Goal: Task Accomplishment & Management: Use online tool/utility

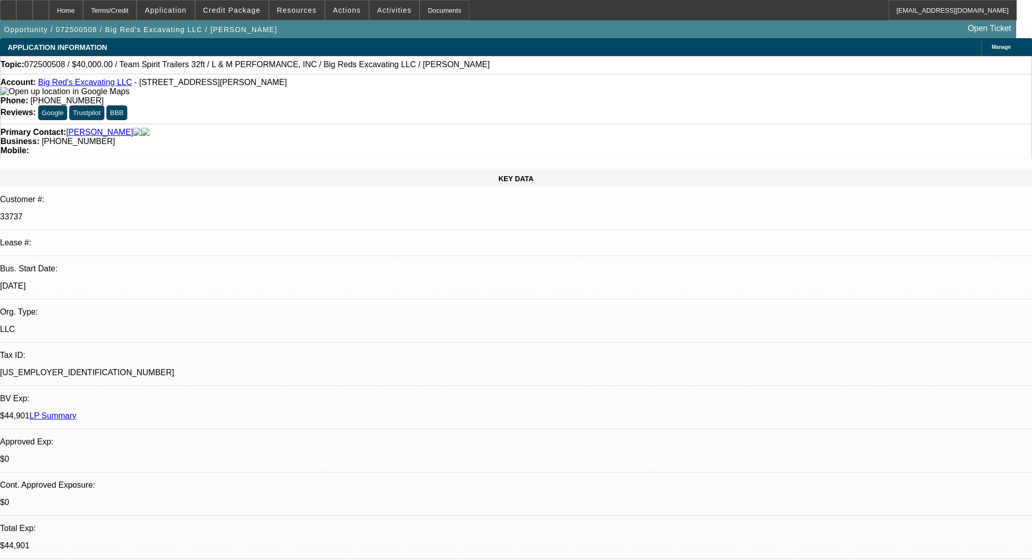
select select "0"
select select "0.1"
select select "4"
select select "0"
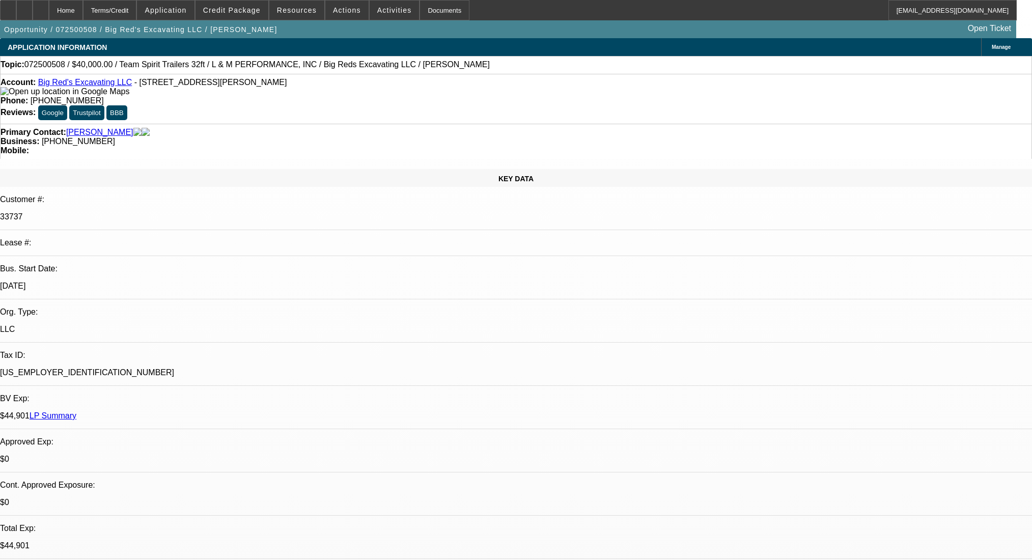
select select "2"
select select "0.1"
select select "4"
select select "0"
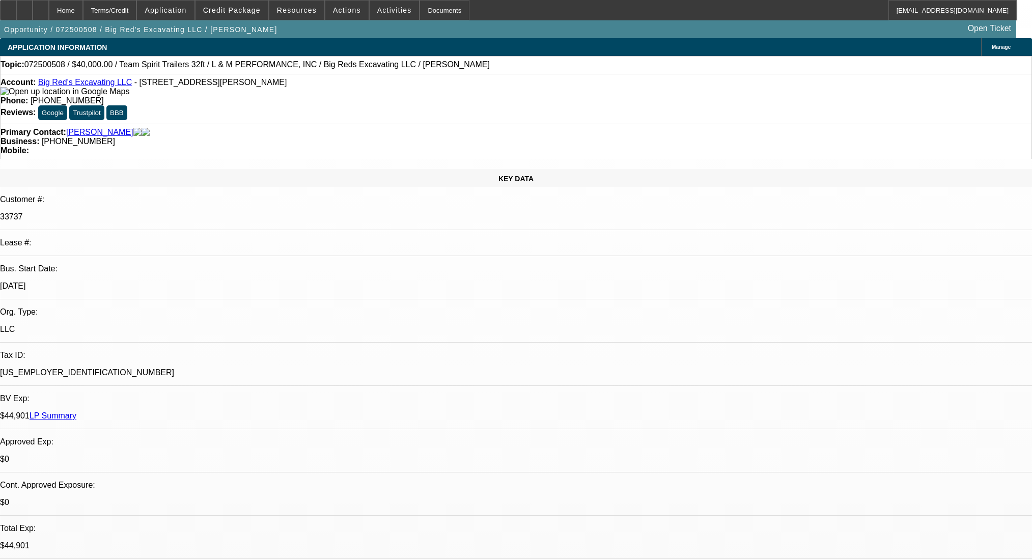
select select "2"
select select "0.1"
select select "4"
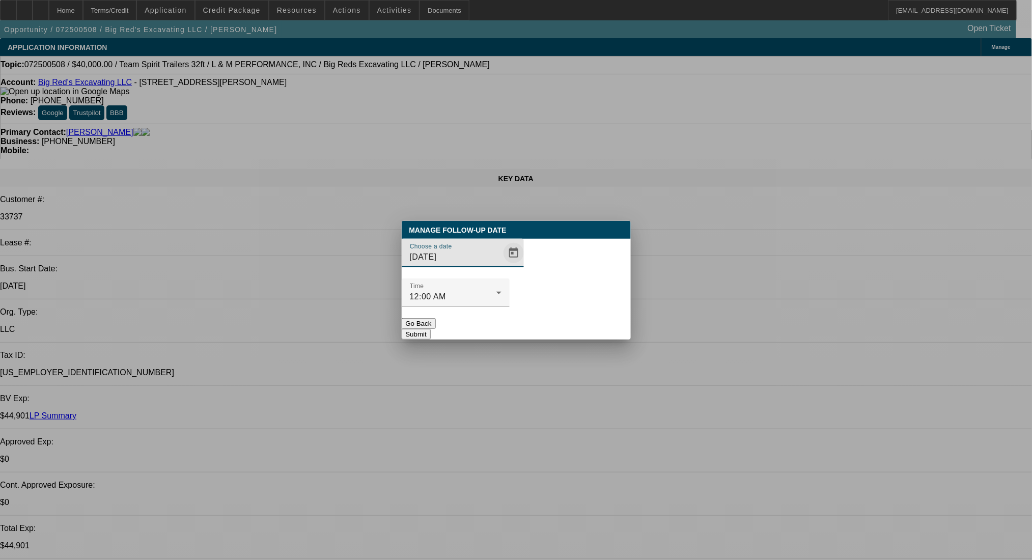
click at [504, 265] on span "Open calendar" at bounding box center [514, 253] width 24 height 24
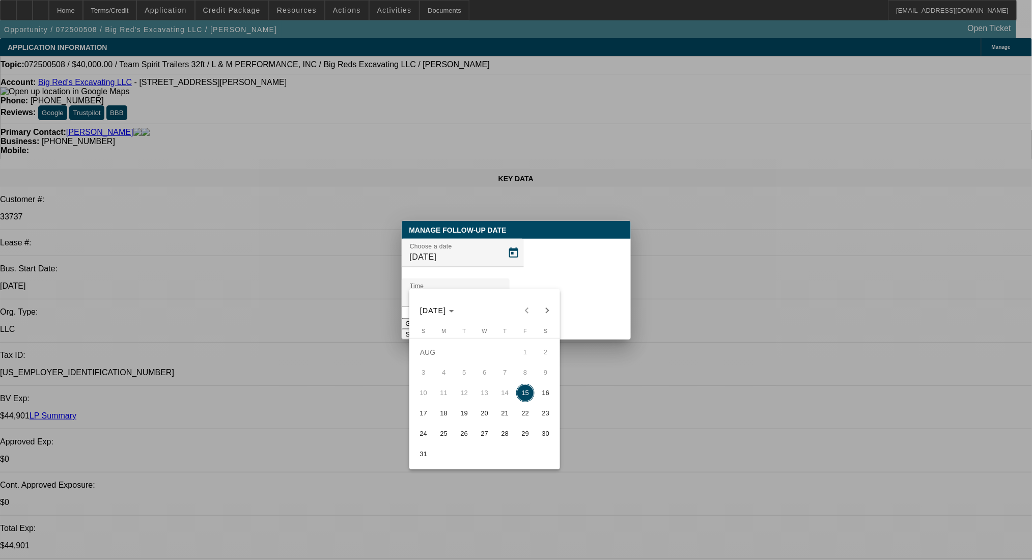
click at [441, 421] on span "18" at bounding box center [444, 413] width 18 height 18
type input "8/18/2025"
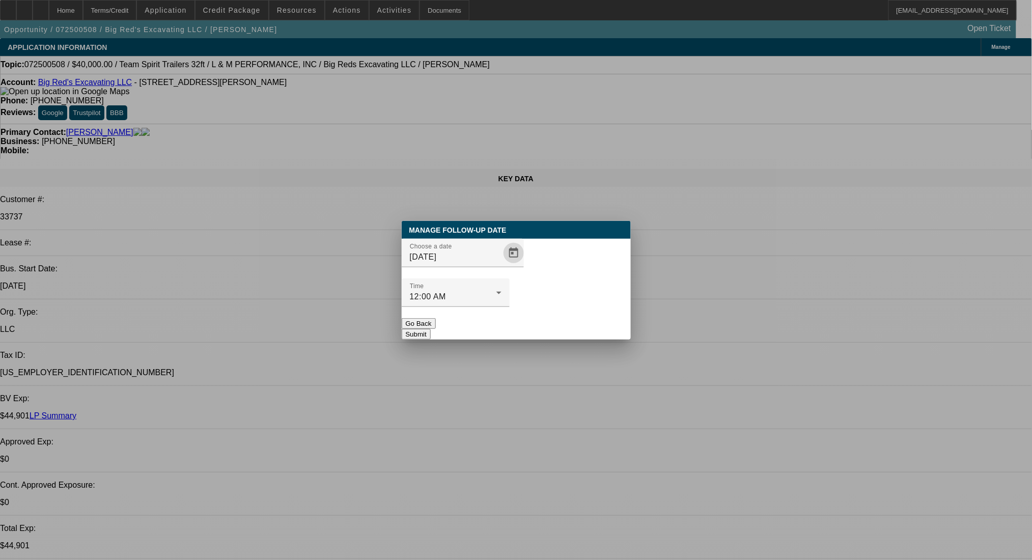
click at [431, 329] on button "Submit" at bounding box center [416, 334] width 29 height 11
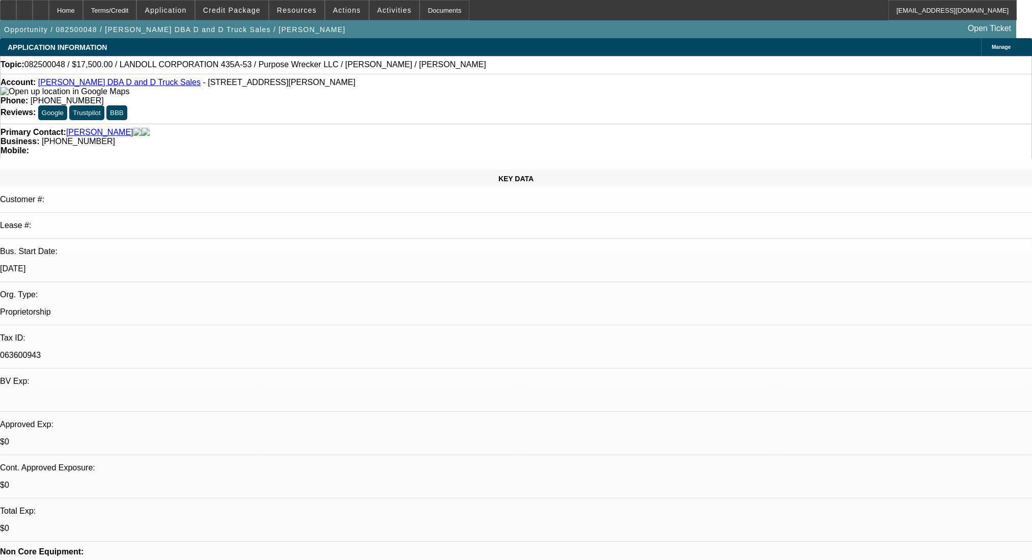
select select "0"
select select "2"
select select "0"
select select "6"
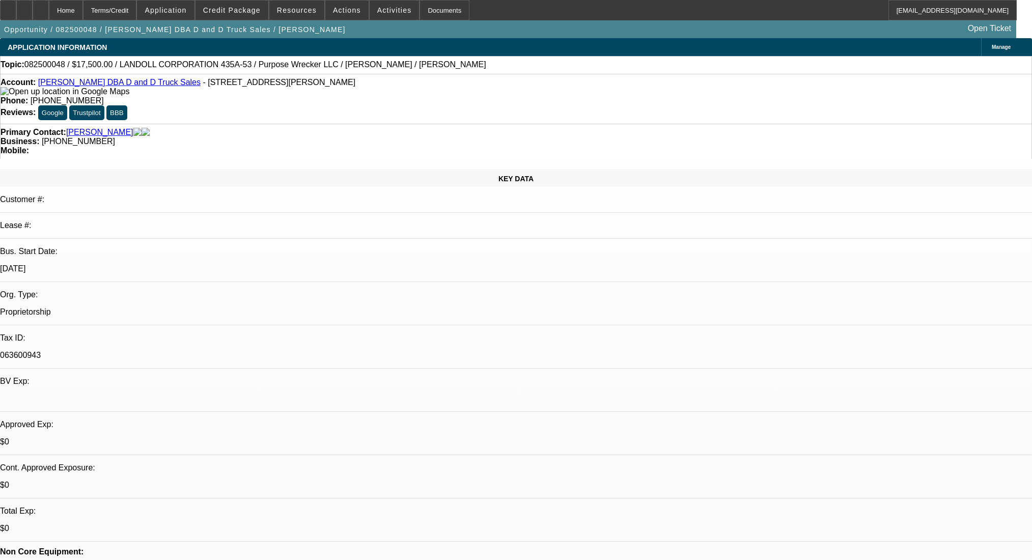
select select "0"
select select "0.1"
select select "4"
select select "0"
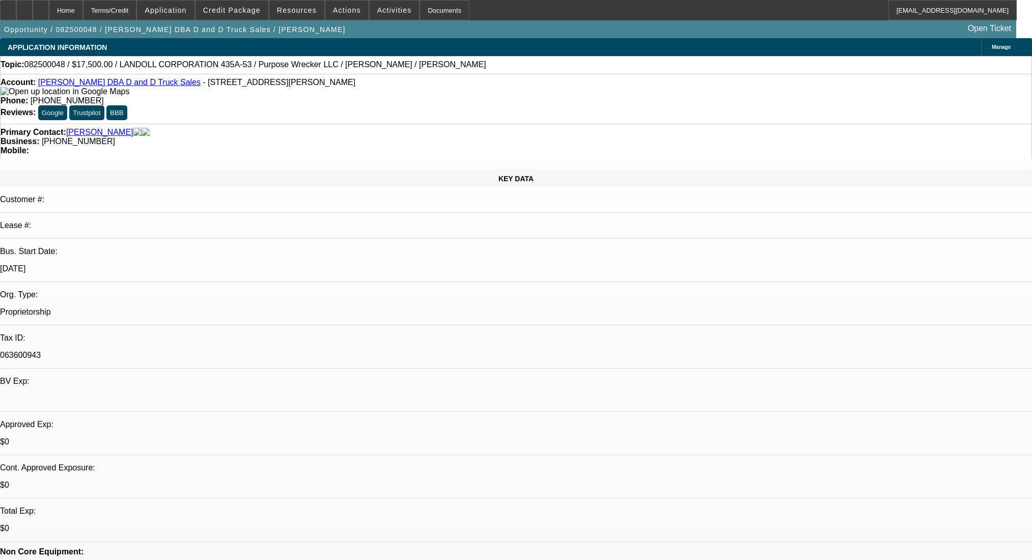
select select "0"
select select "0.1"
select select "4"
select select "0"
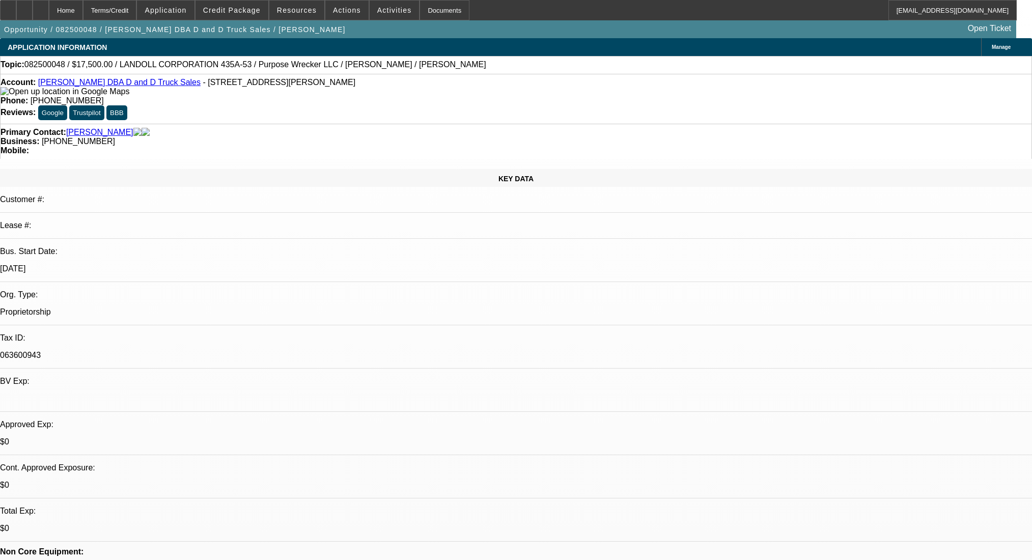
select select "0.1"
select select "4"
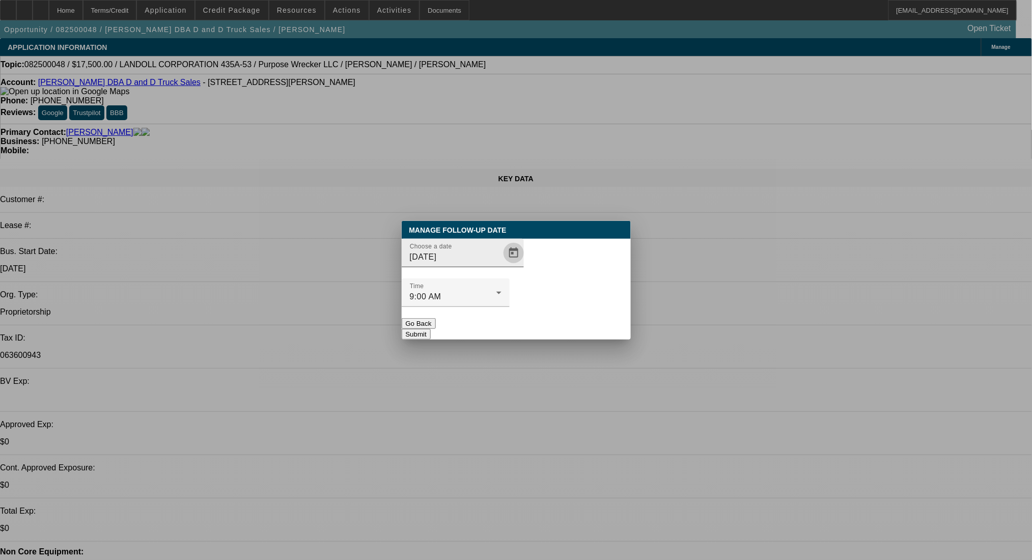
click at [502, 265] on span "Open calendar" at bounding box center [514, 253] width 24 height 24
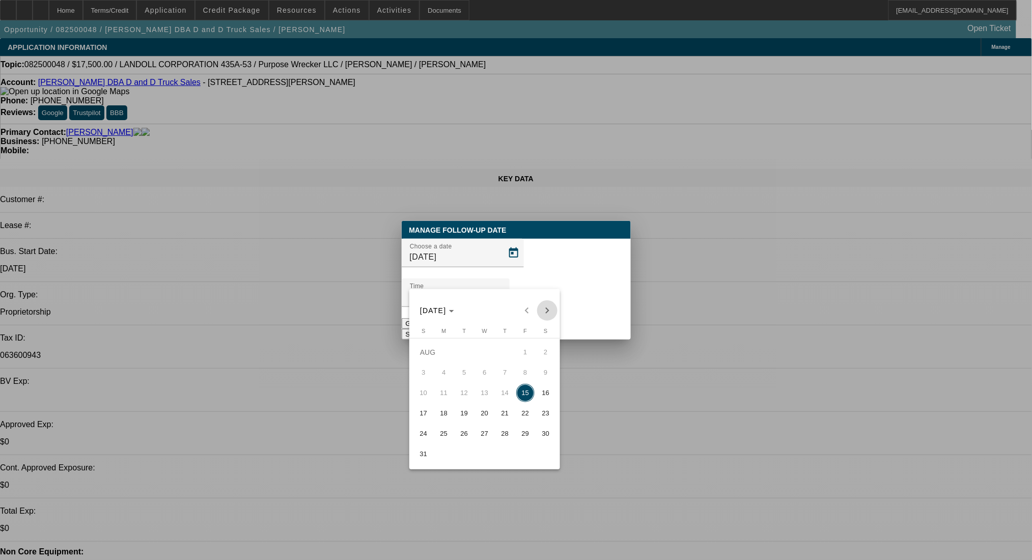
click at [544, 312] on span "Next month" at bounding box center [547, 310] width 20 height 20
click at [545, 394] on span "13" at bounding box center [546, 393] width 18 height 18
type input "9/13/2025"
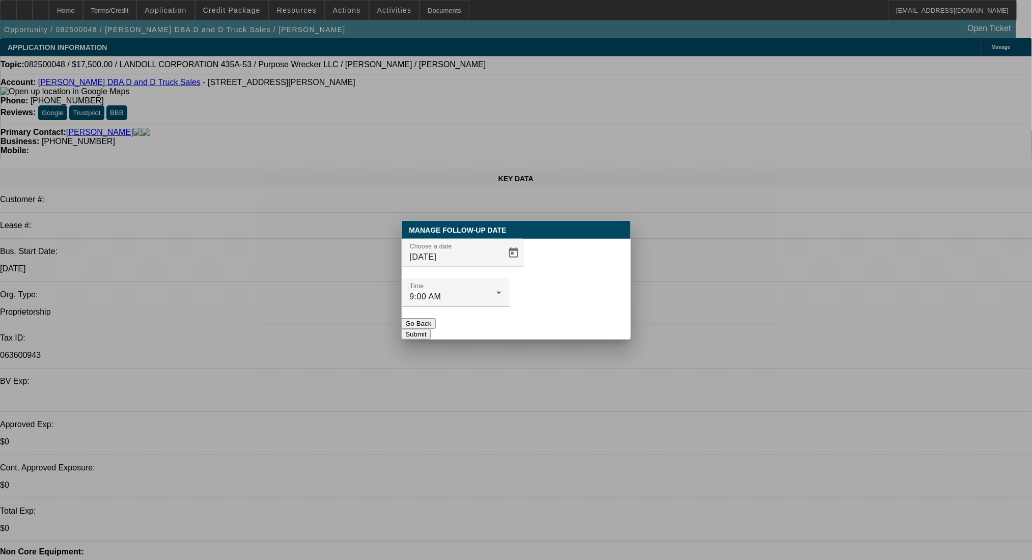
click at [431, 329] on button "Submit" at bounding box center [416, 334] width 29 height 11
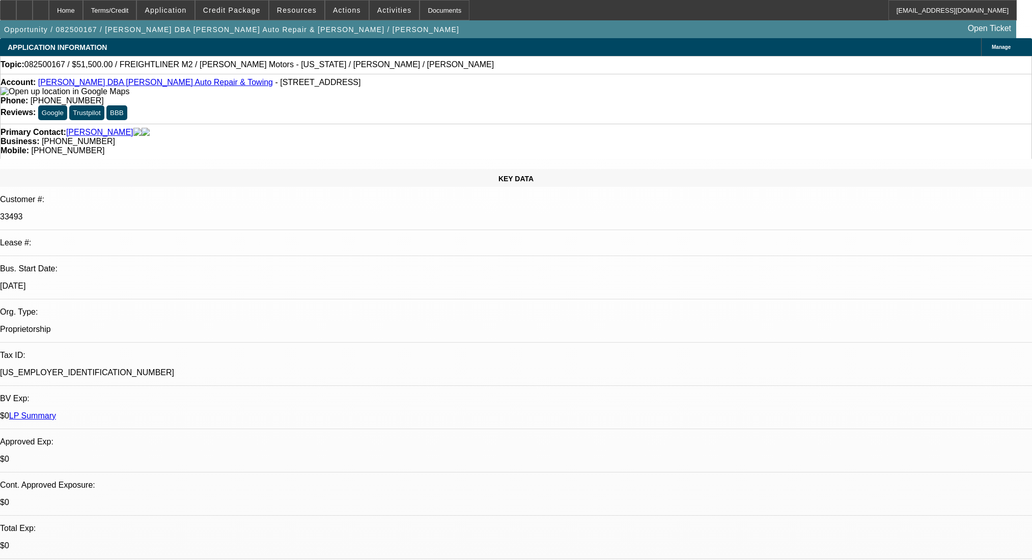
select select "0"
select select "2"
select select "0"
select select "6"
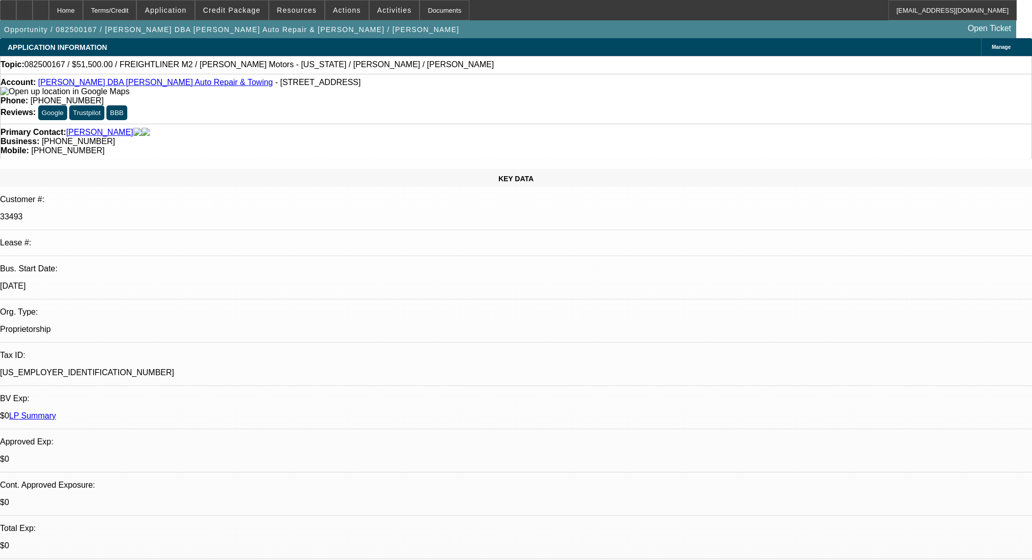
select select "0"
select select "2"
select select "0"
select select "6"
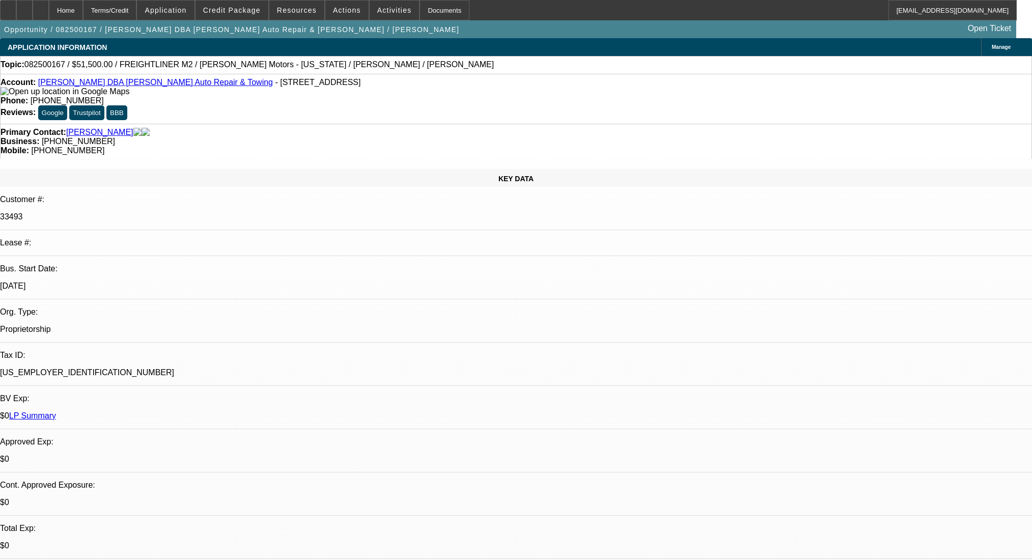
select select "0"
select select "2"
select select "0"
select select "6"
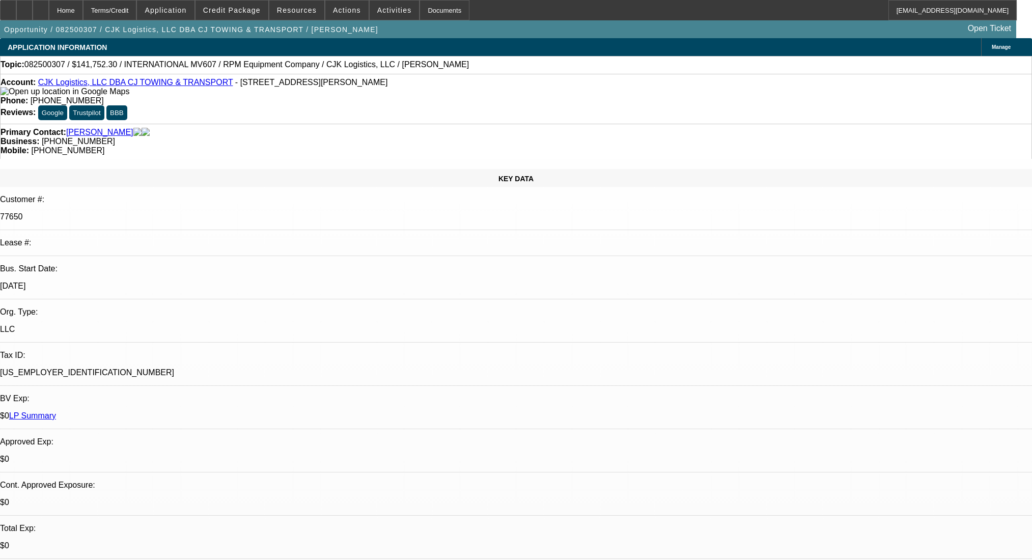
select select "0"
select select "6"
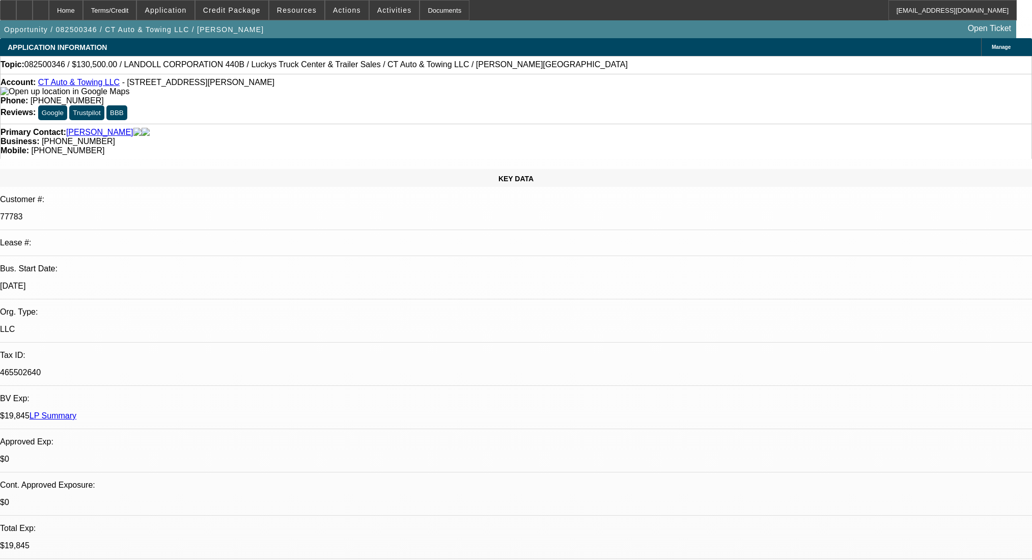
select select "0"
select select "6"
click at [137, 1] on div "Terms/Credit" at bounding box center [110, 10] width 54 height 20
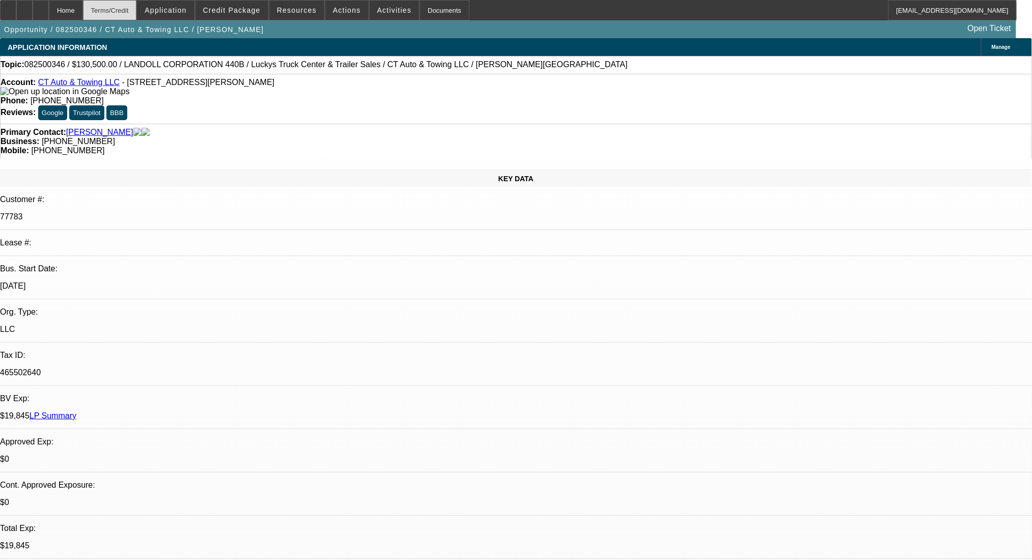
scroll to position [1640, 0]
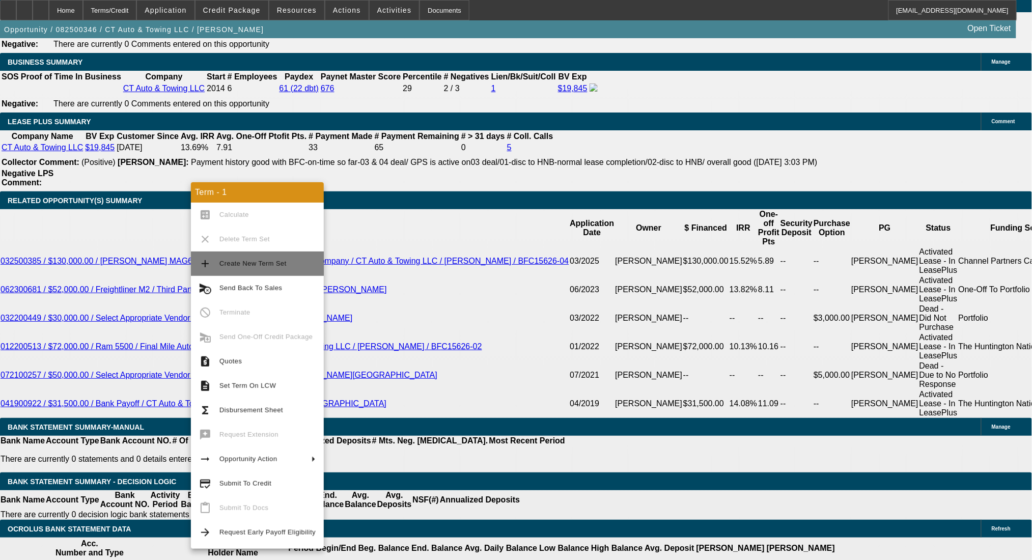
click at [239, 261] on span "Create New Term Set" at bounding box center [252, 264] width 67 height 8
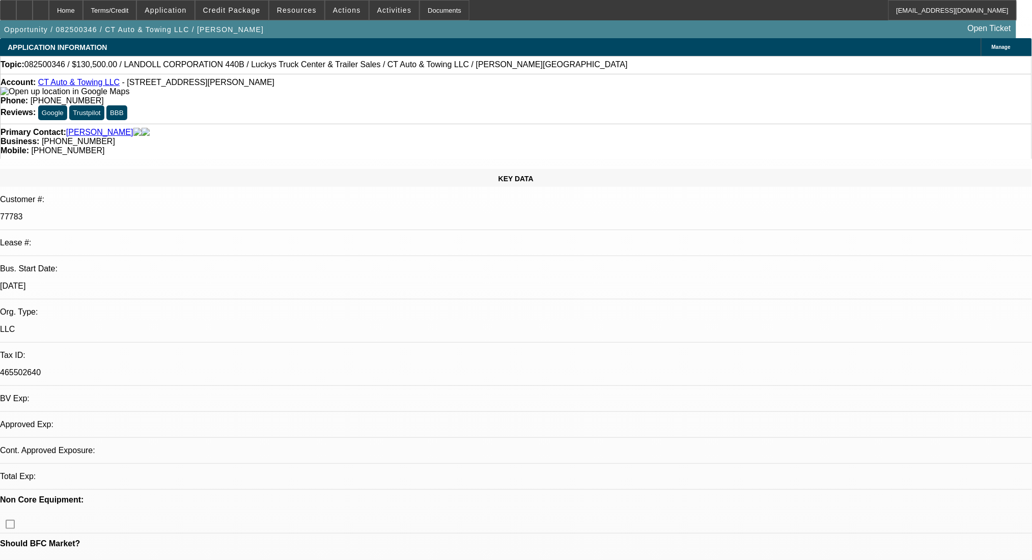
select select "0"
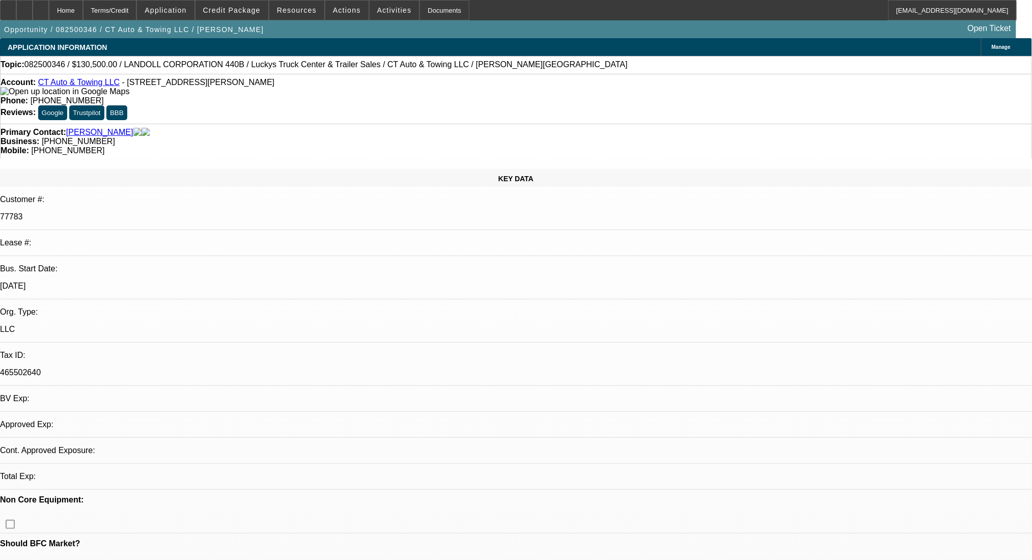
select select "0"
select select "1"
select select "6"
select select "1"
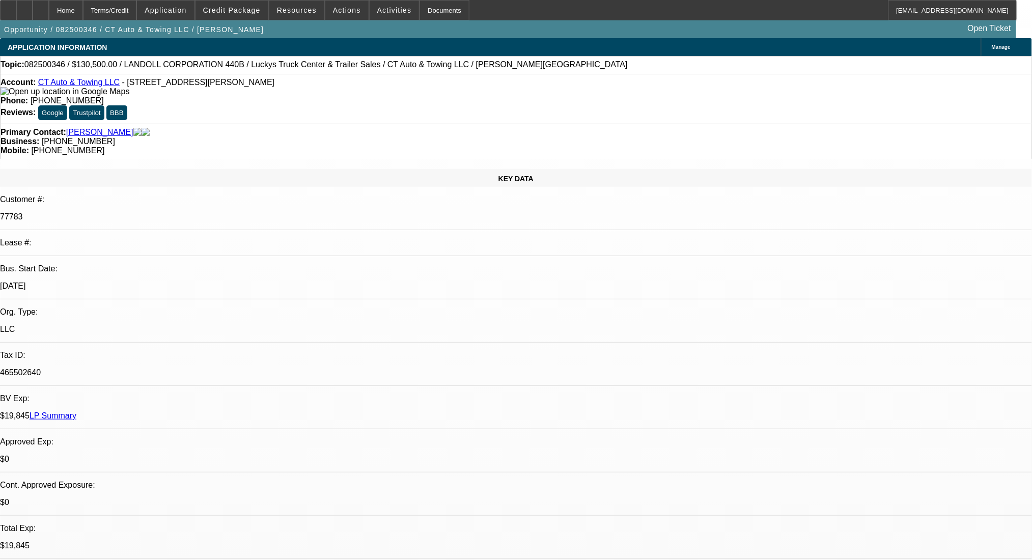
select select "1"
select select "6"
click at [121, 19] on div "Terms/Credit" at bounding box center [110, 10] width 54 height 20
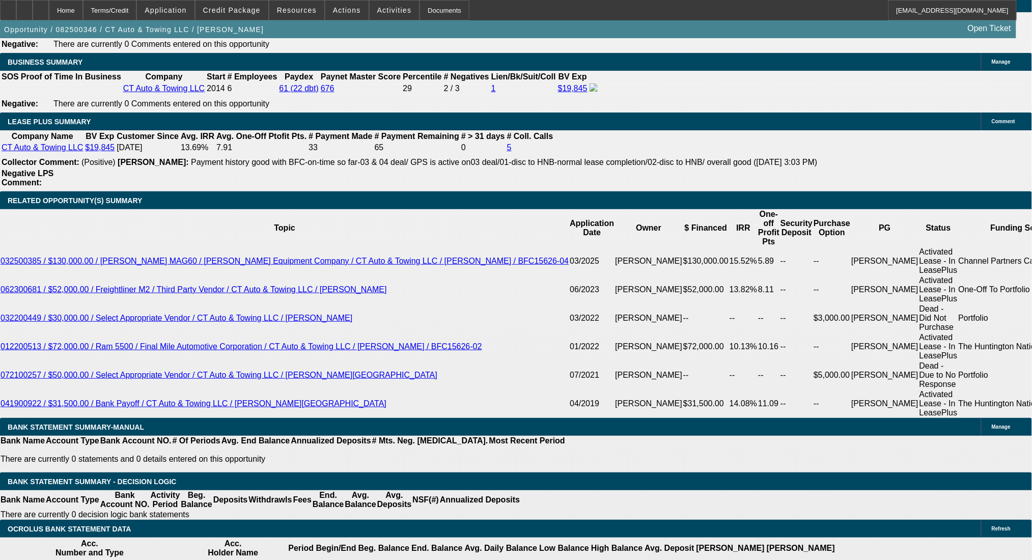
drag, startPoint x: 207, startPoint y: 320, endPoint x: 227, endPoint y: 321, distance: 19.4
type input "UNKNOWN"
type input "60"
type input "$22,380.34"
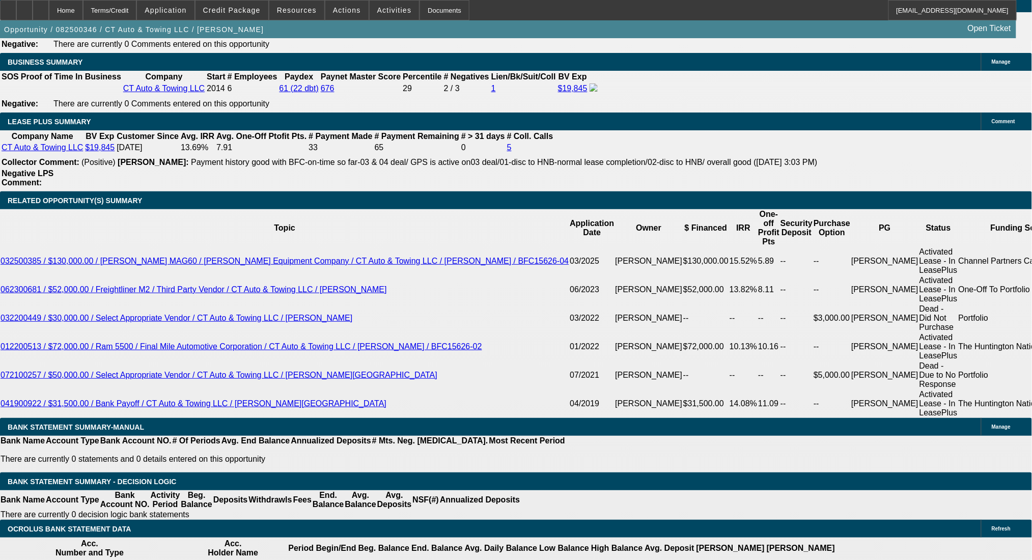
type input "60"
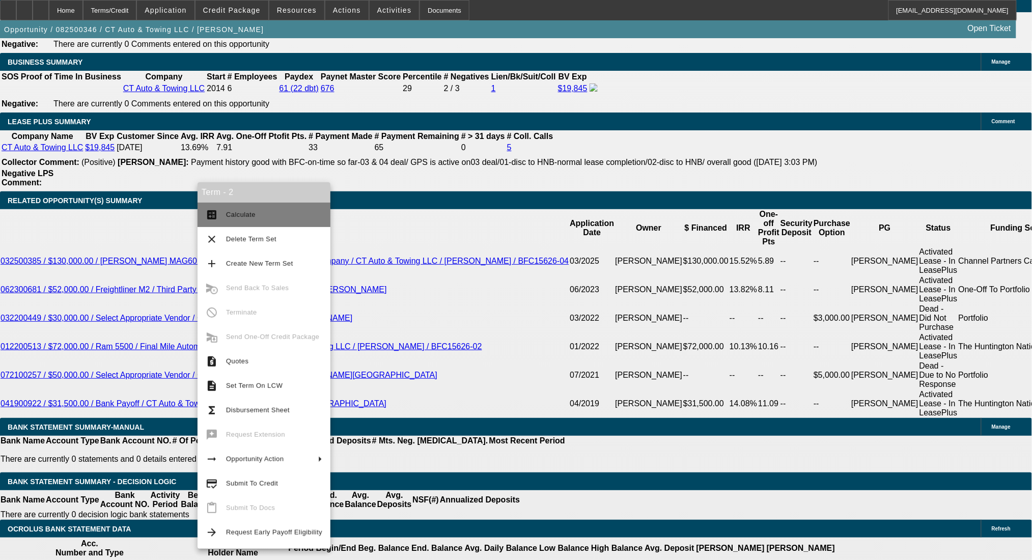
click at [226, 212] on span "Calculate" at bounding box center [241, 215] width 30 height 8
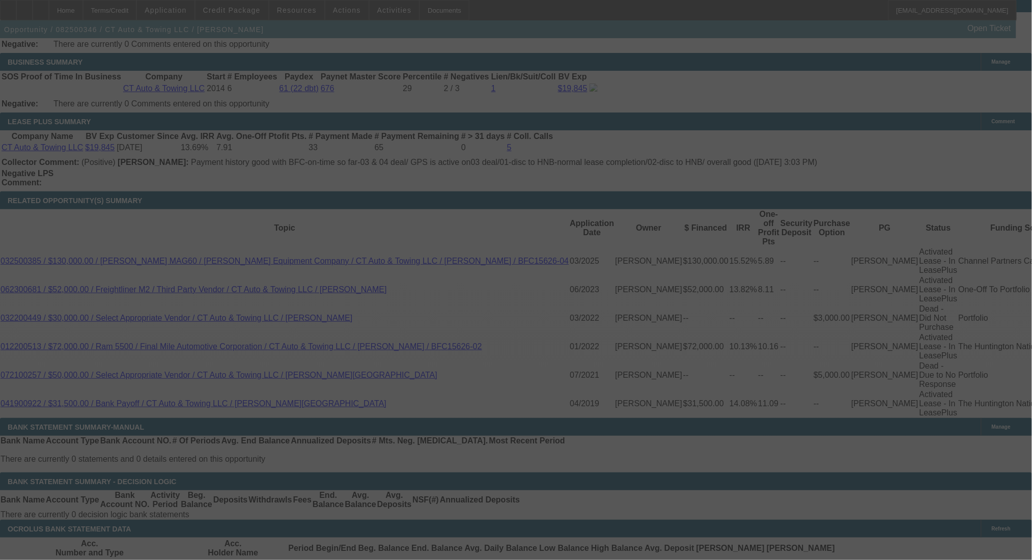
select select "0"
select select "6"
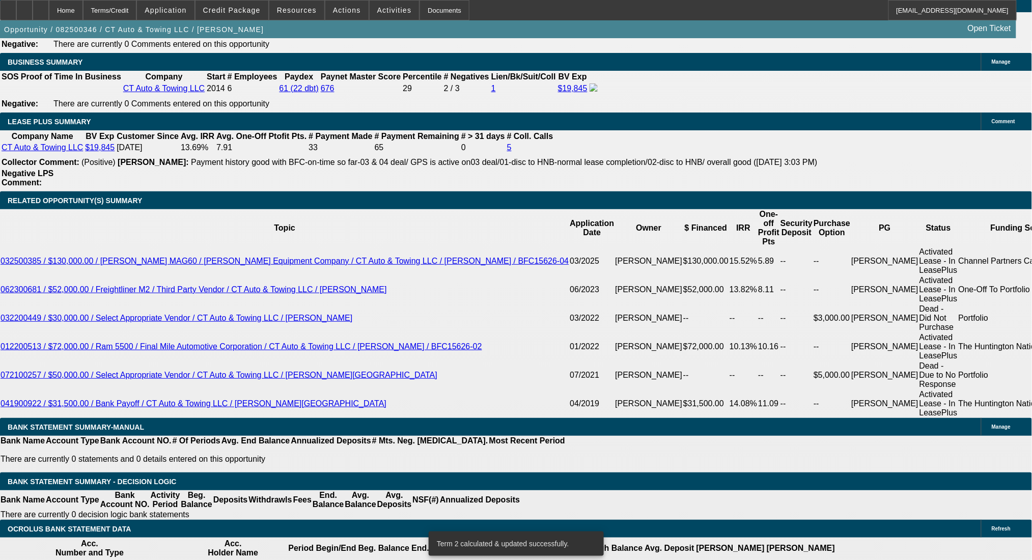
drag, startPoint x: 224, startPoint y: 320, endPoint x: 269, endPoint y: 319, distance: 45.3
type input "UNKNOWN"
type input "9"
type input "$2,708.97"
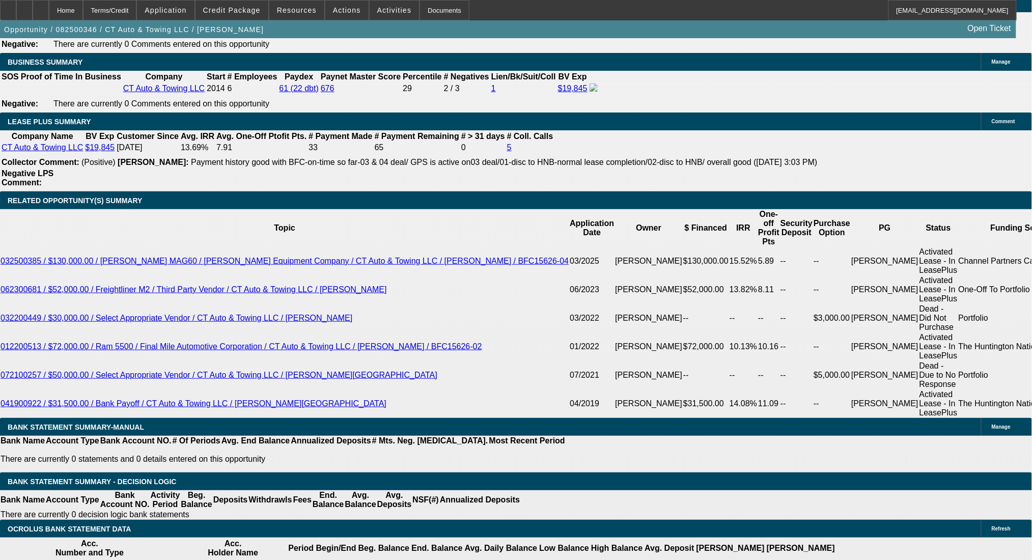
type input "9"
drag, startPoint x: 167, startPoint y: 321, endPoint x: 202, endPoint y: 321, distance: 35.7
type input "2"
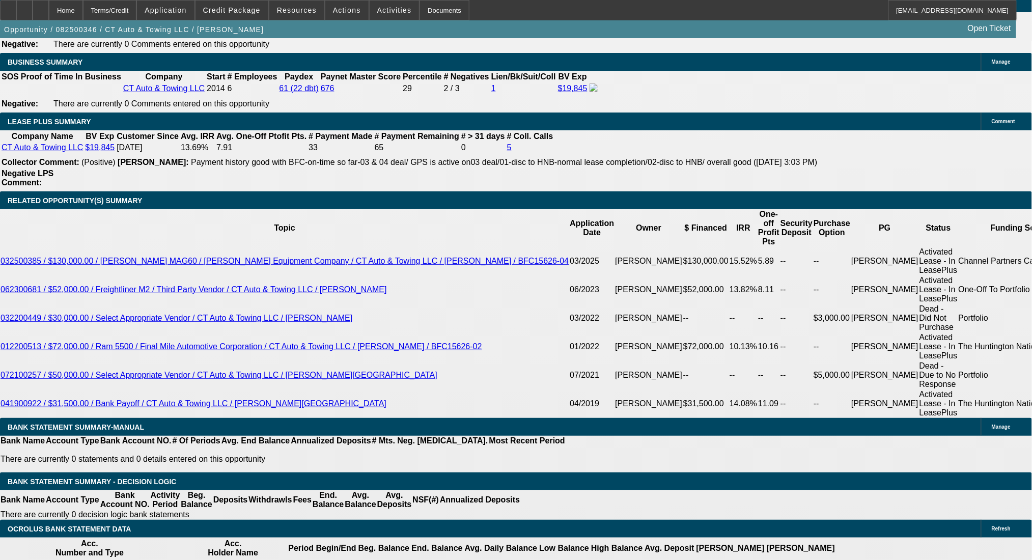
type input "2670"
type input "8.4"
type input "2670"
type input "4500"
type input "$2,670.00"
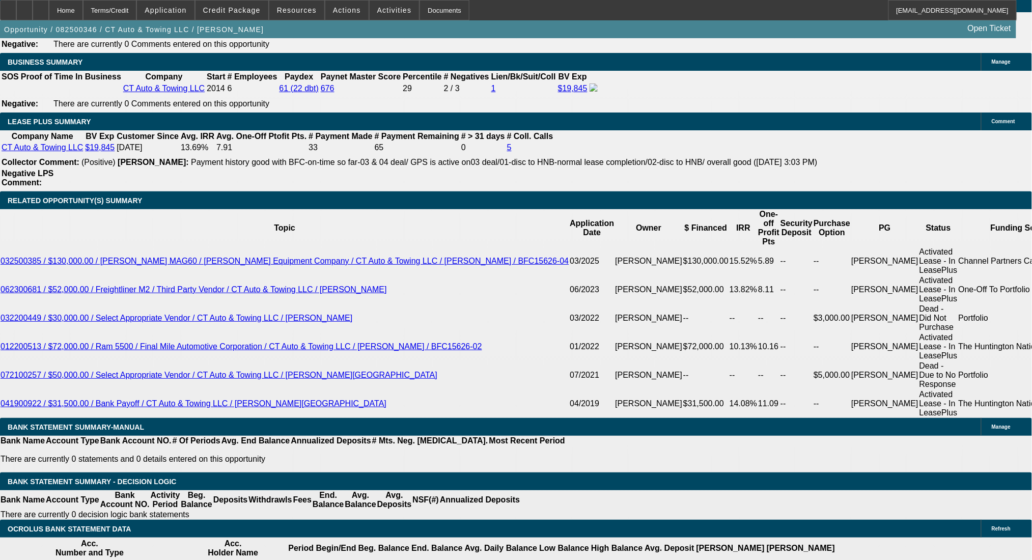
drag, startPoint x: 255, startPoint y: 252, endPoint x: 279, endPoint y: 253, distance: 24.0
type input "$0.00"
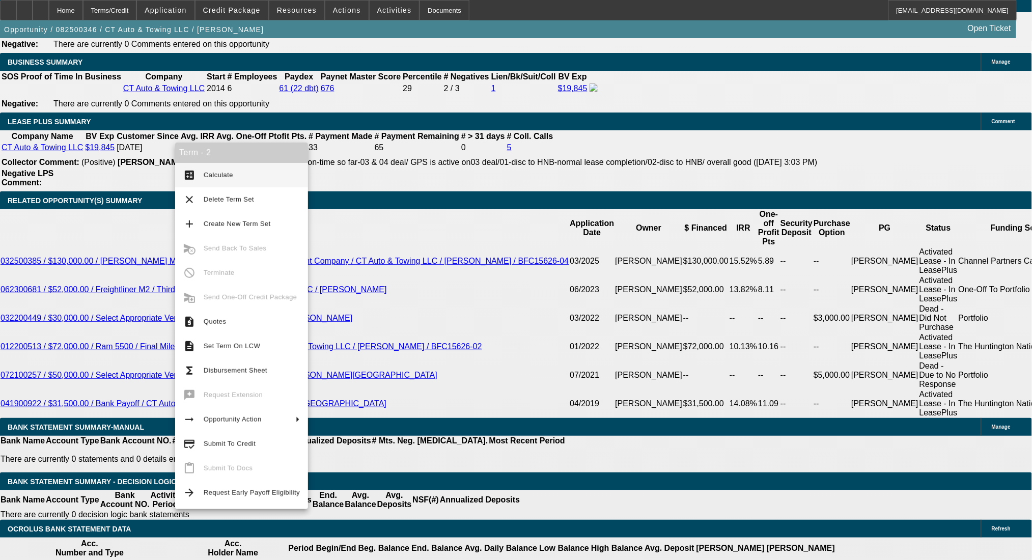
type input "$2,762.07"
click at [206, 183] on button "calculate Calculate" at bounding box center [241, 175] width 133 height 24
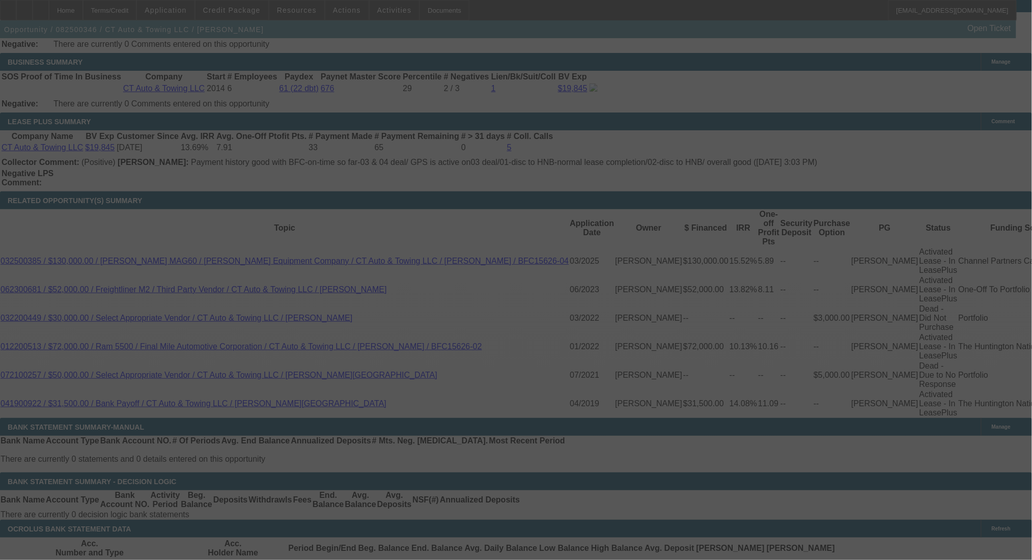
select select "0"
select select "6"
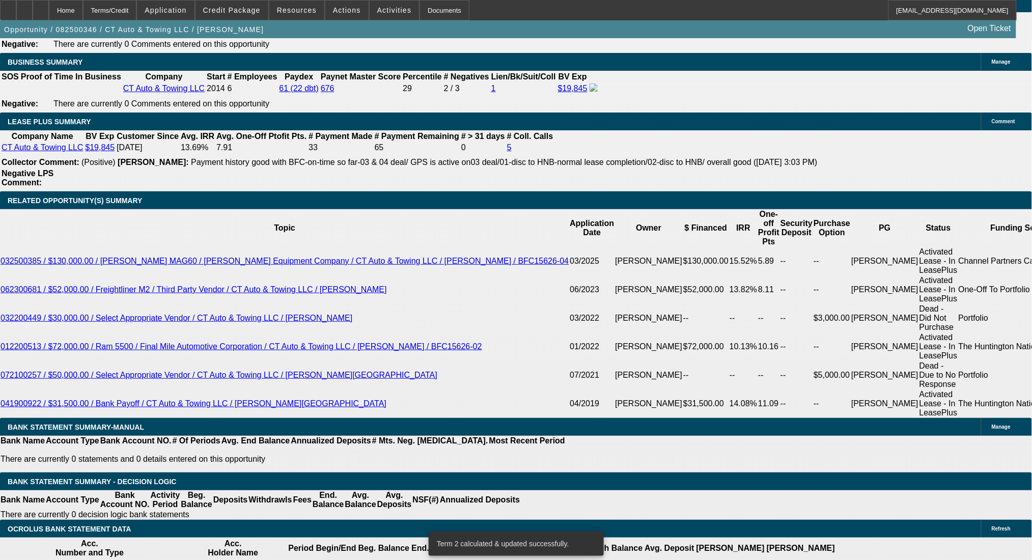
drag, startPoint x: 160, startPoint y: 320, endPoint x: 241, endPoint y: 327, distance: 80.8
type input "2"
type input "UNKNOWN"
type input "2670"
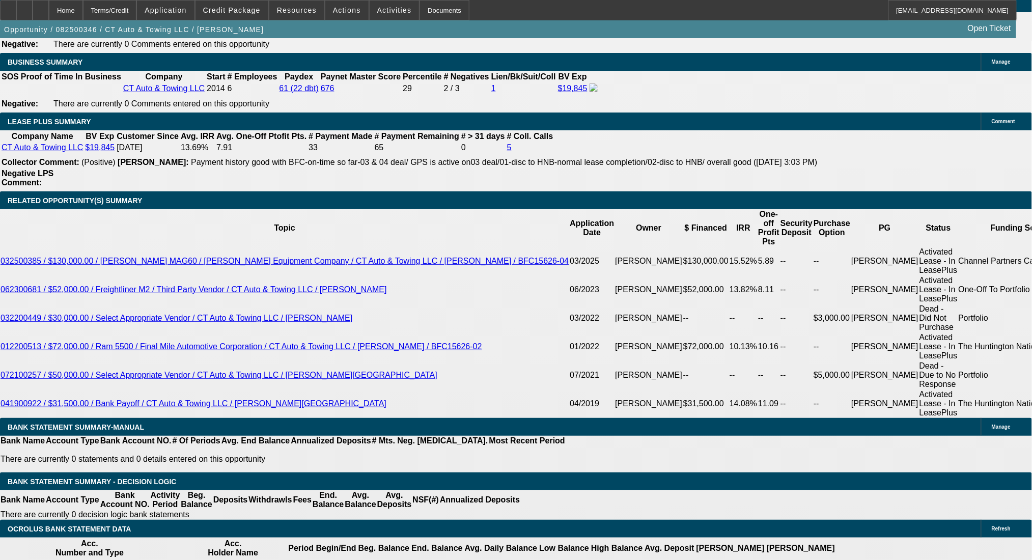
type input "7"
type input "$2,670.00"
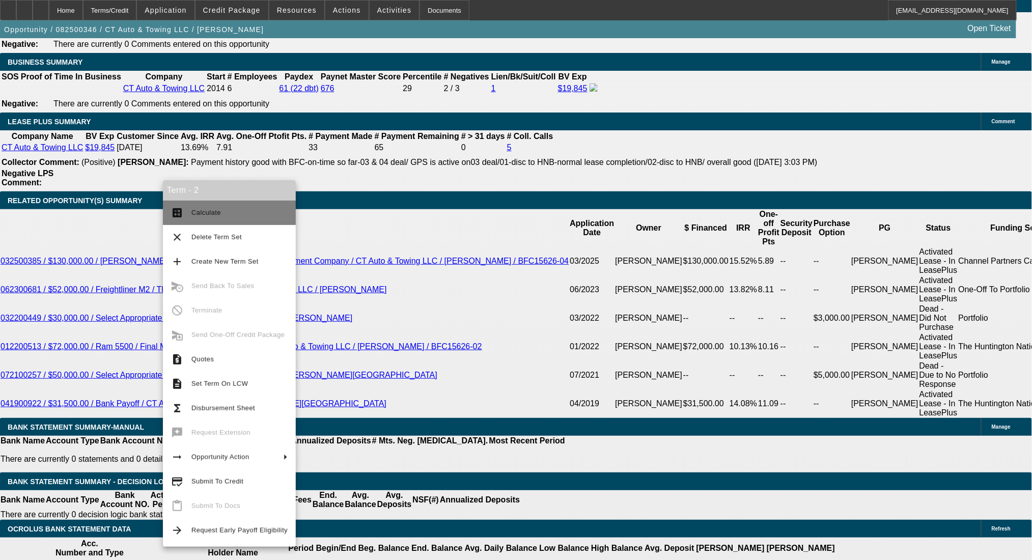
click at [209, 207] on span "Calculate" at bounding box center [239, 213] width 96 height 12
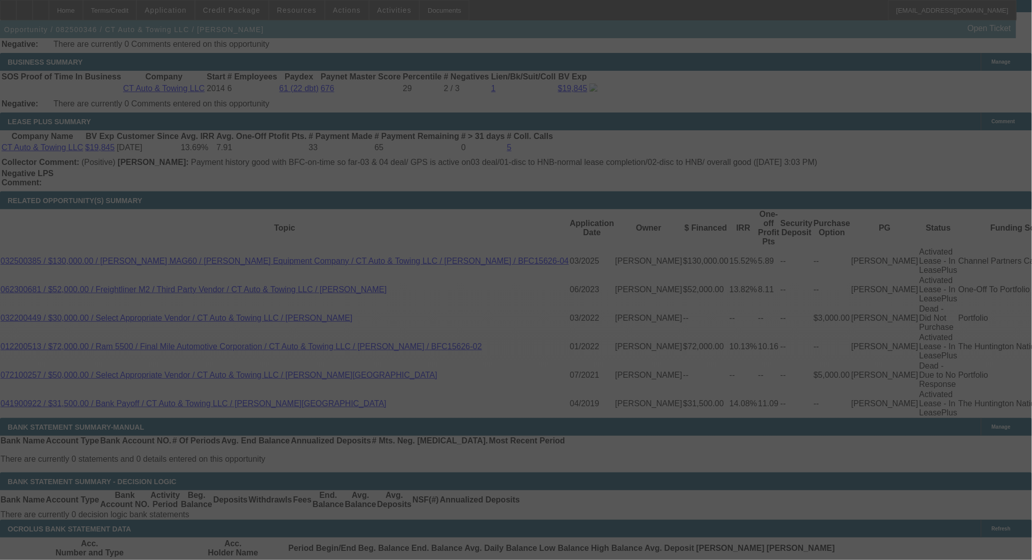
select select "0"
select select "6"
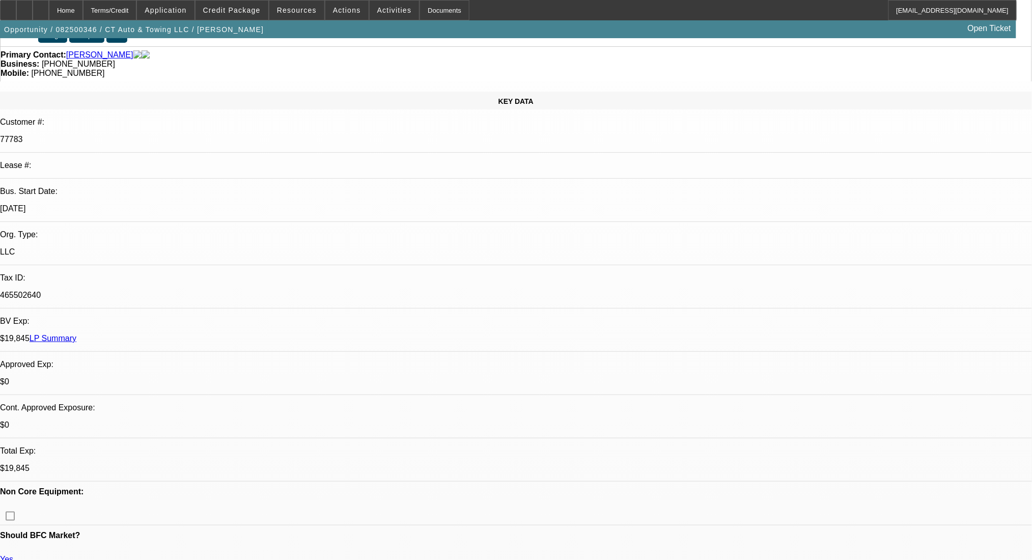
scroll to position [0, 0]
